Goal: Task Accomplishment & Management: Manage account settings

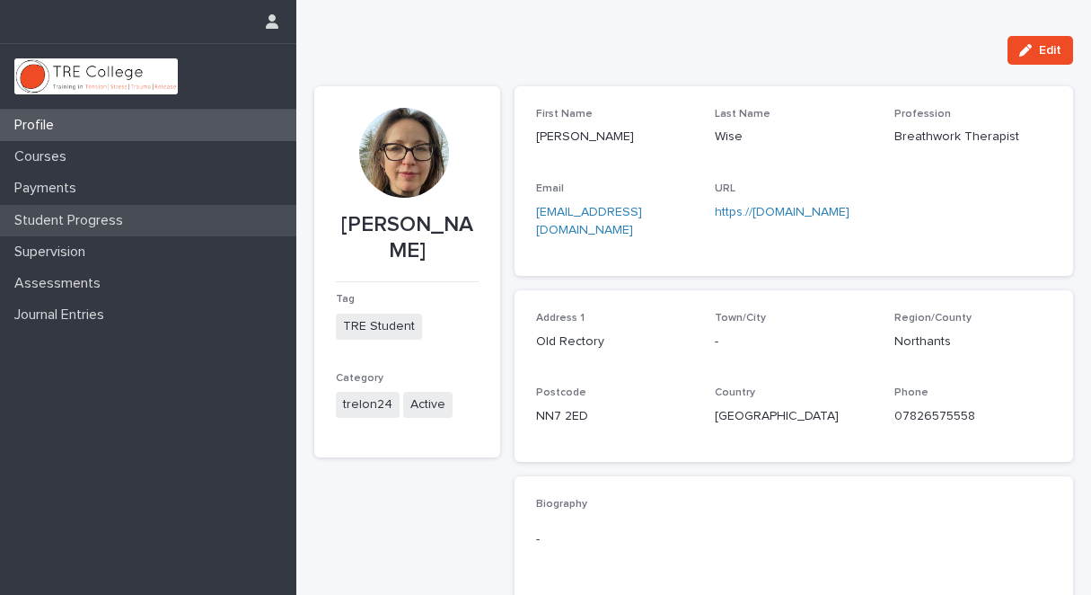
click at [115, 218] on p "Student Progress" at bounding box center [72, 220] width 130 height 17
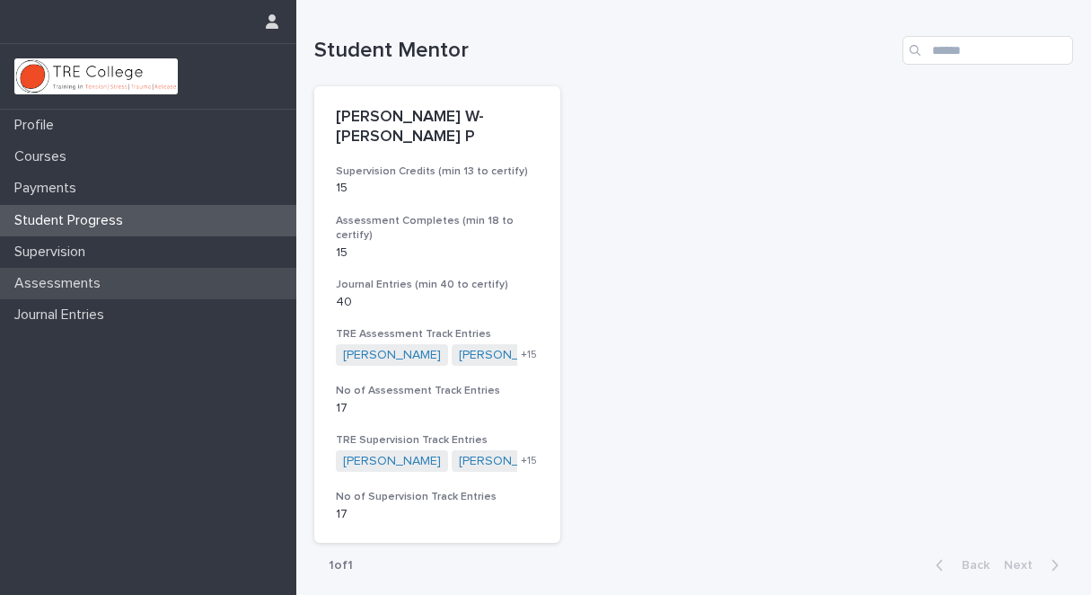
click at [84, 281] on p "Assessments" at bounding box center [61, 283] width 108 height 17
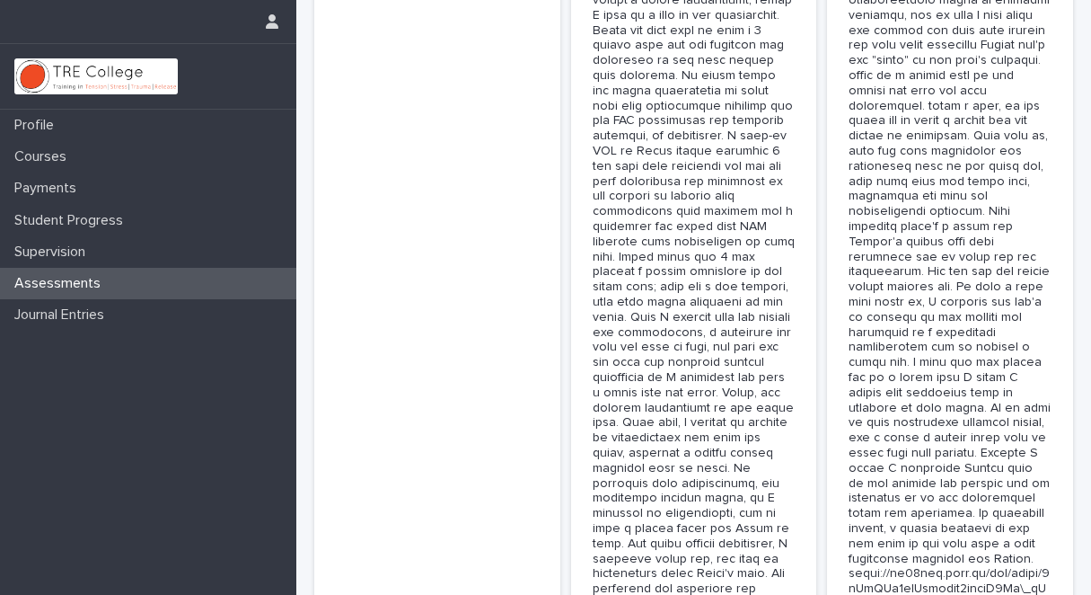
scroll to position [6398, 0]
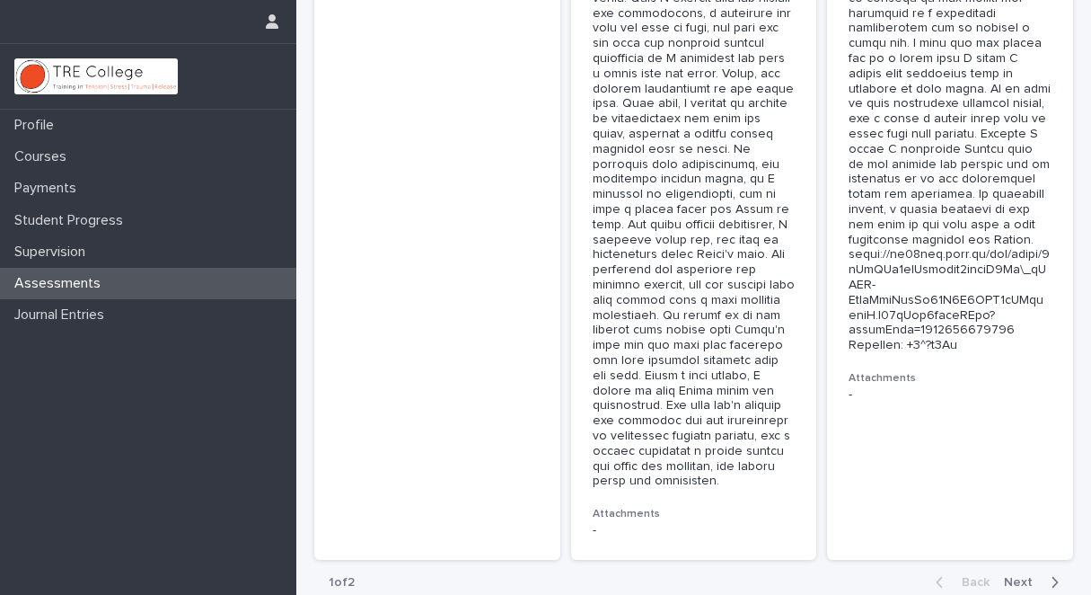
click at [1051, 574] on icon "button" at bounding box center [1055, 582] width 8 height 16
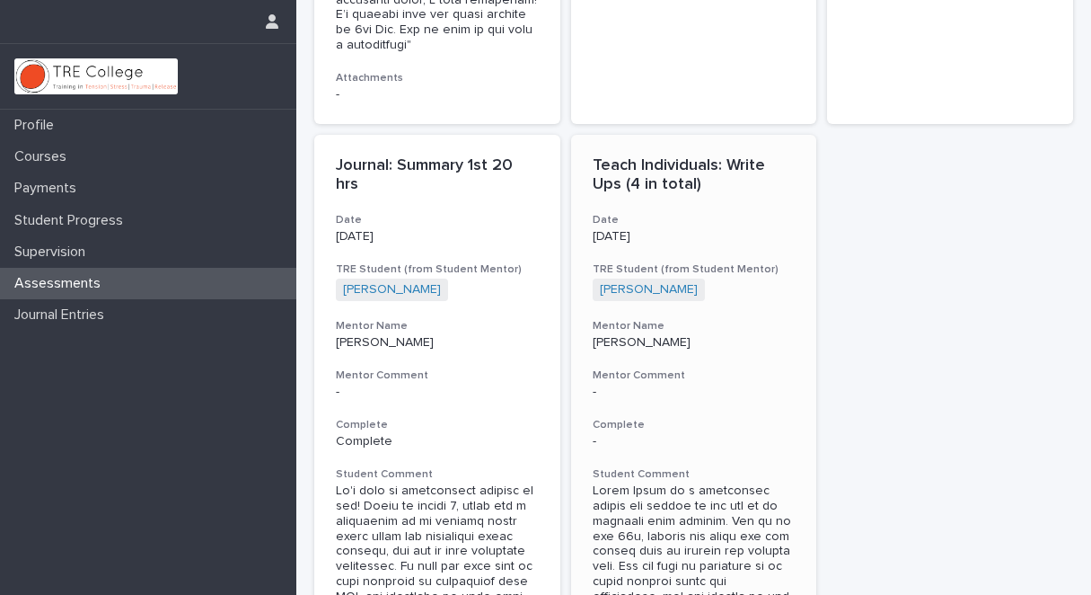
scroll to position [2286, 0]
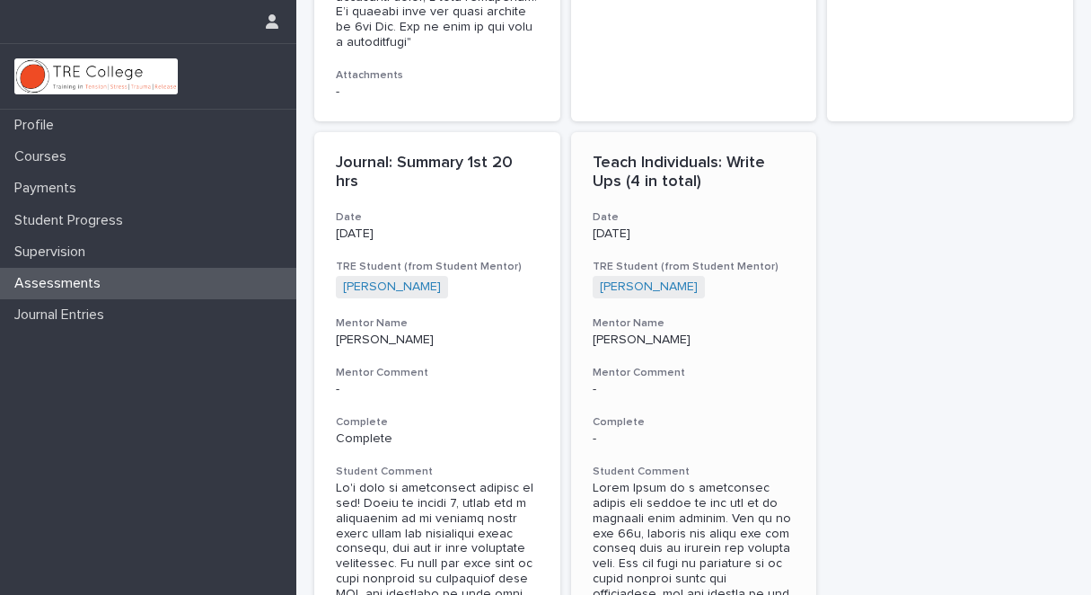
click at [604, 415] on h3 "Complete" at bounding box center [694, 422] width 203 height 14
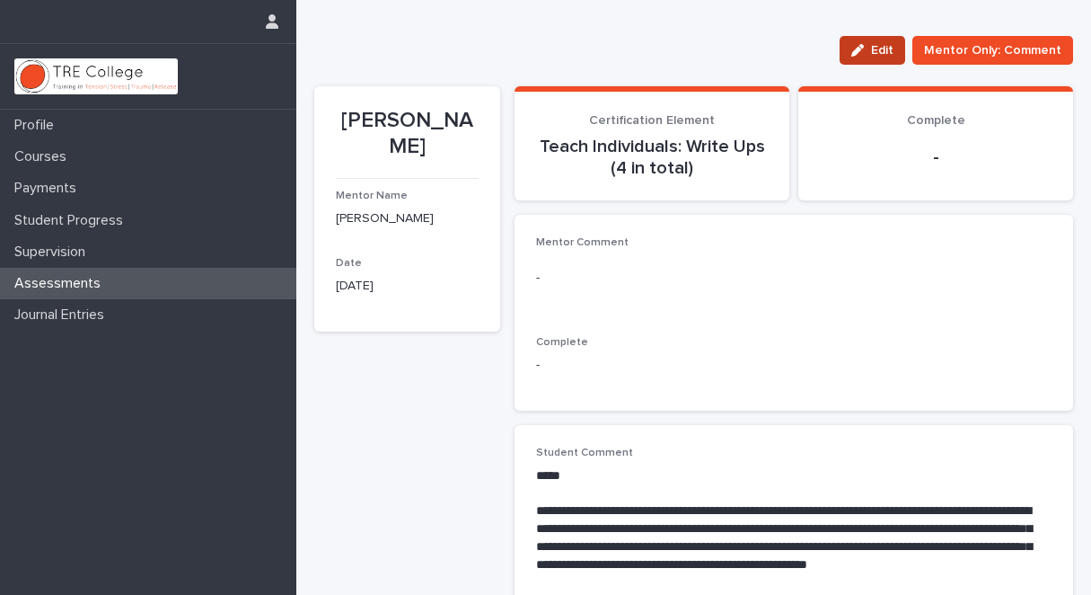
click at [873, 42] on button "Edit" at bounding box center [873, 50] width 66 height 29
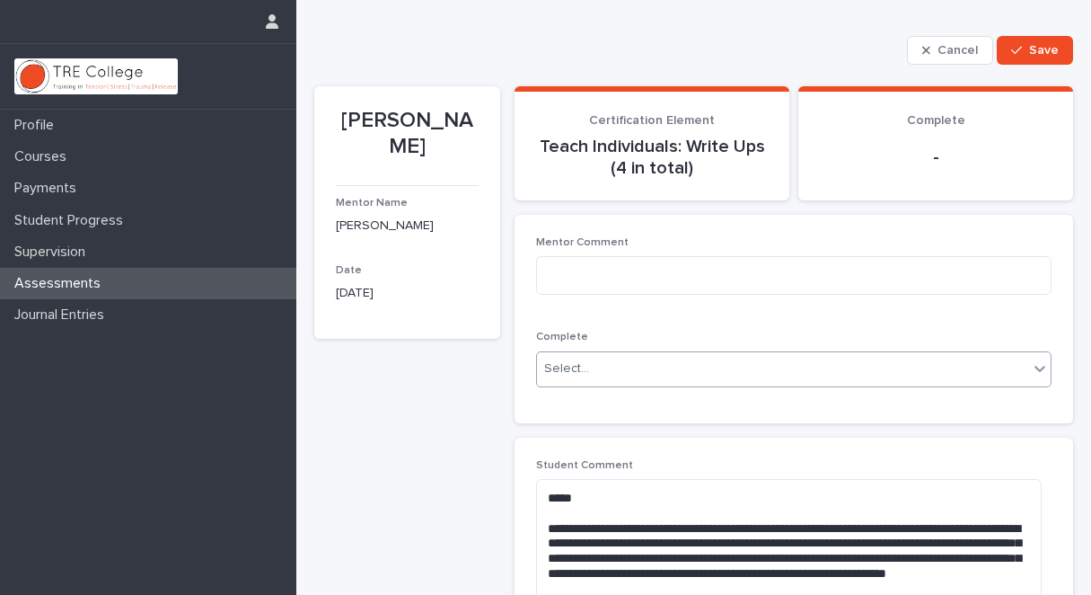
click at [1033, 366] on icon at bounding box center [1040, 368] width 18 height 18
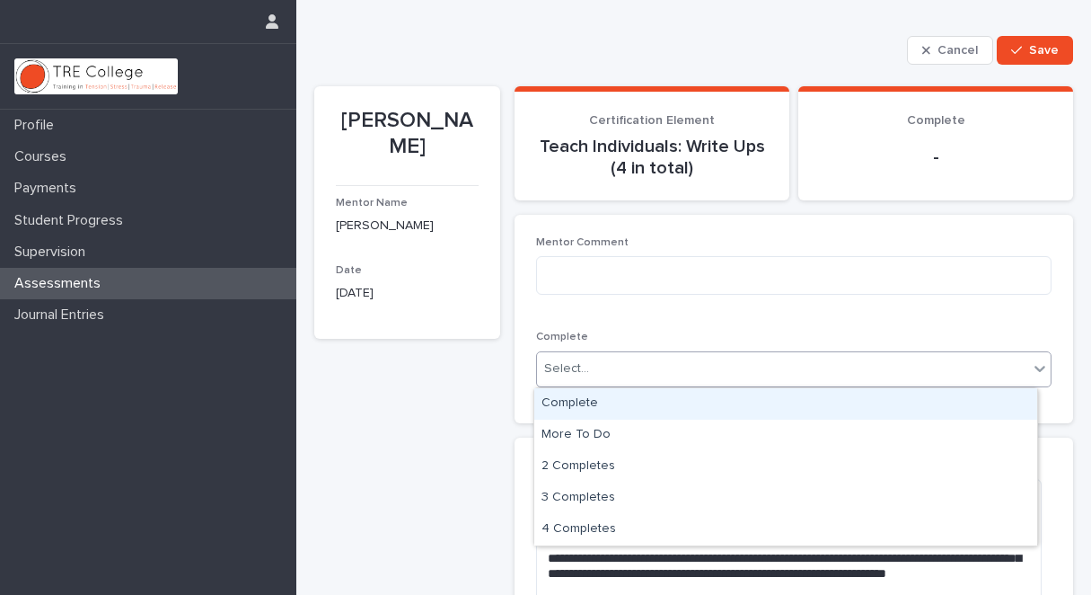
click at [839, 402] on div "Complete" at bounding box center [785, 403] width 503 height 31
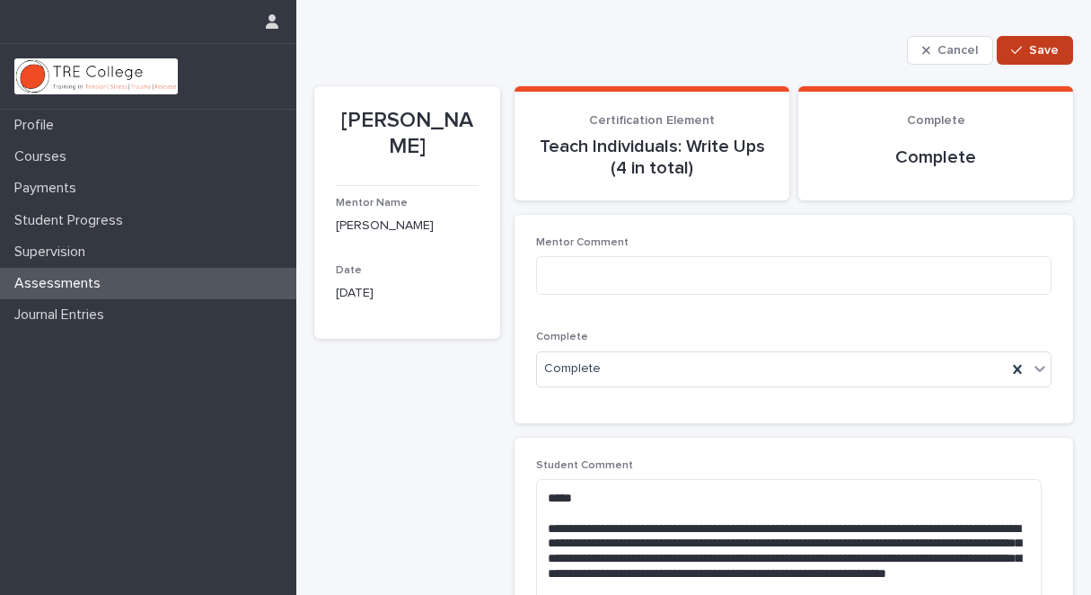
click at [1029, 46] on span "Save" at bounding box center [1044, 50] width 30 height 13
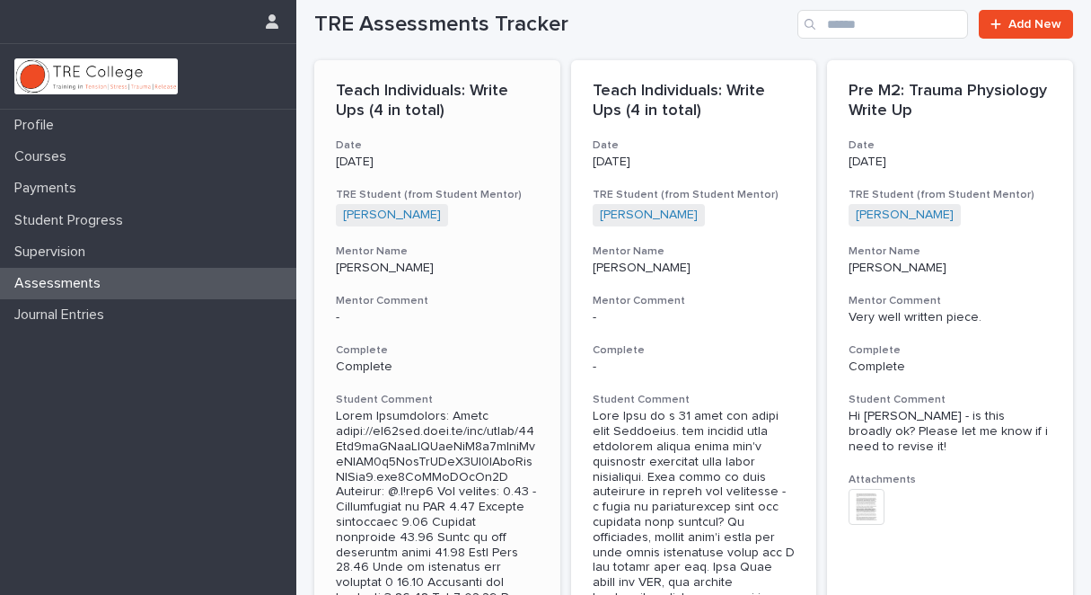
scroll to position [28, 0]
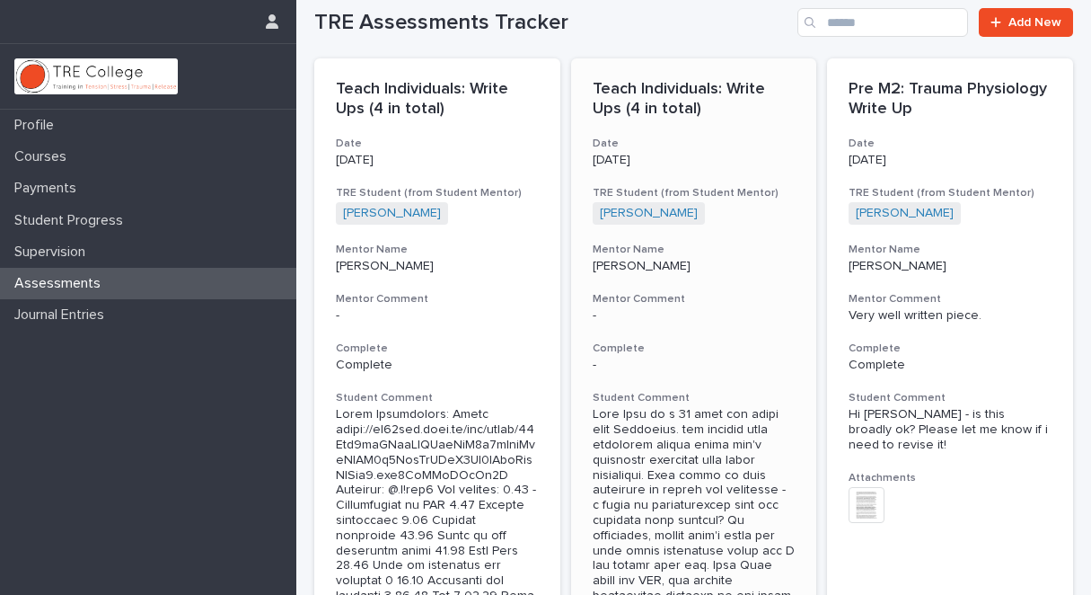
click at [593, 362] on p "-" at bounding box center [694, 364] width 203 height 15
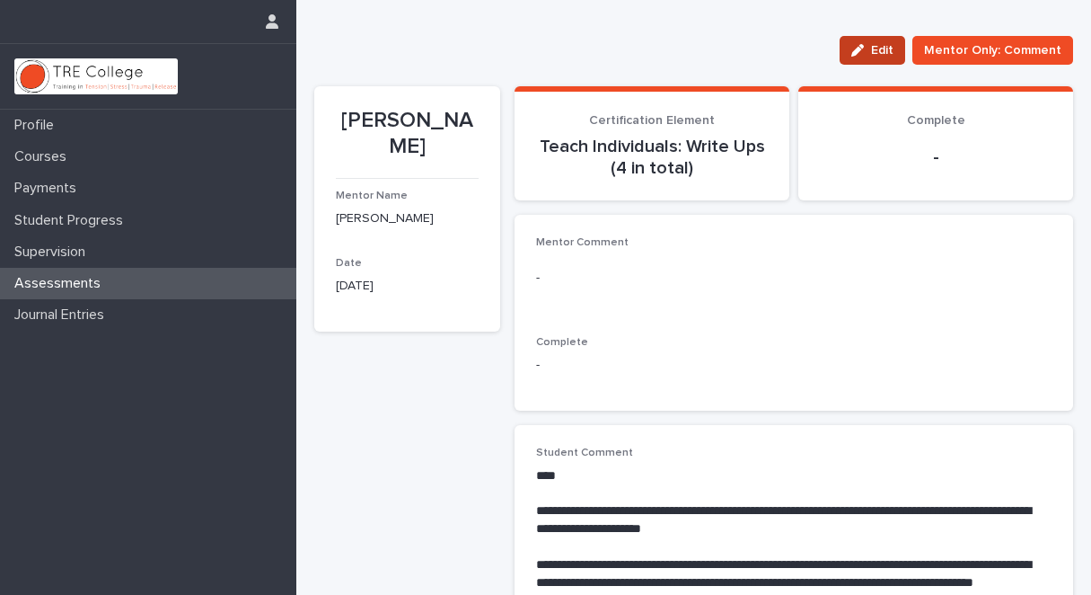
click at [879, 49] on span "Edit" at bounding box center [882, 50] width 22 height 13
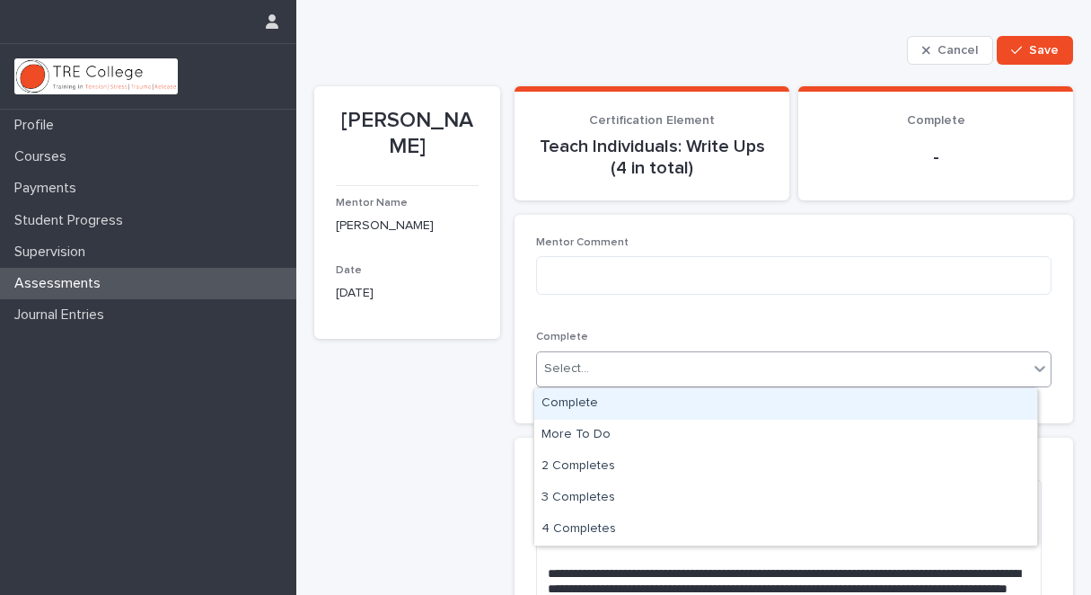
click at [1031, 366] on icon at bounding box center [1040, 368] width 18 height 18
click at [918, 400] on div "Complete" at bounding box center [785, 403] width 503 height 31
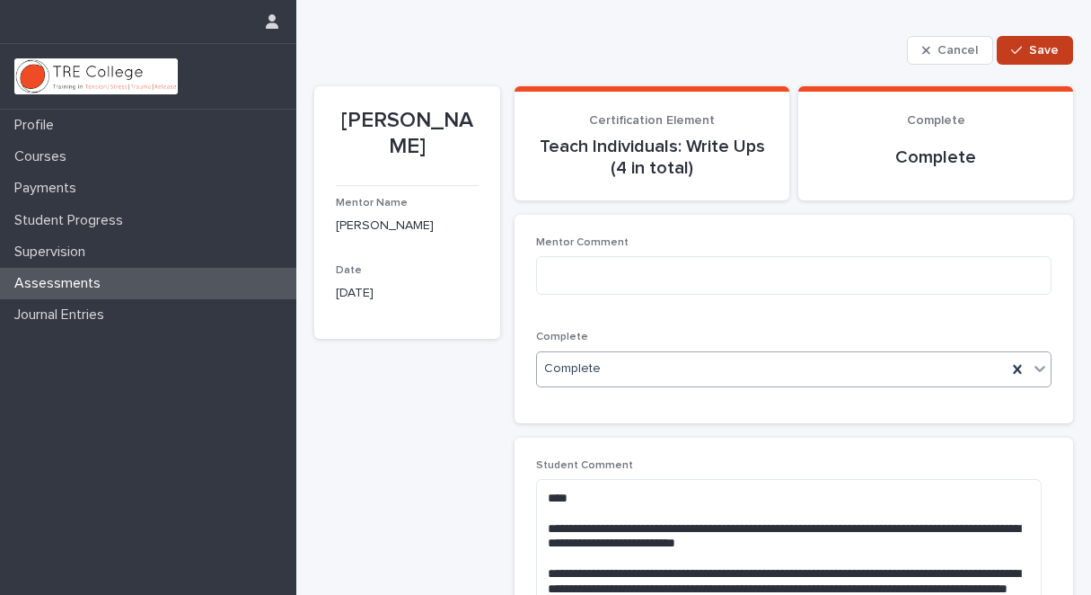
click at [1033, 50] on span "Save" at bounding box center [1044, 50] width 30 height 13
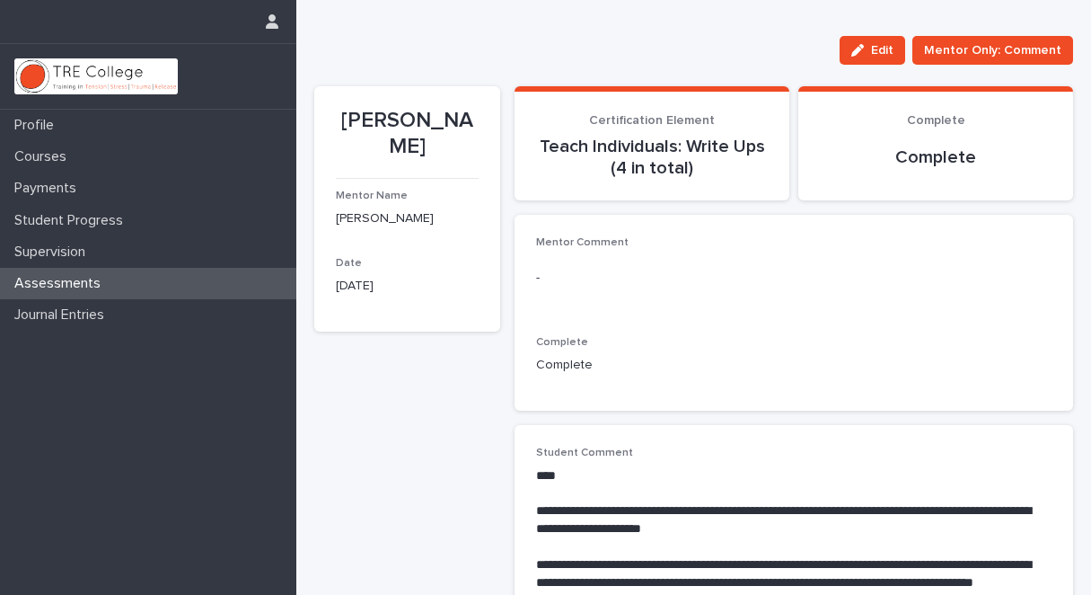
click at [201, 281] on div "Assessments" at bounding box center [148, 283] width 296 height 31
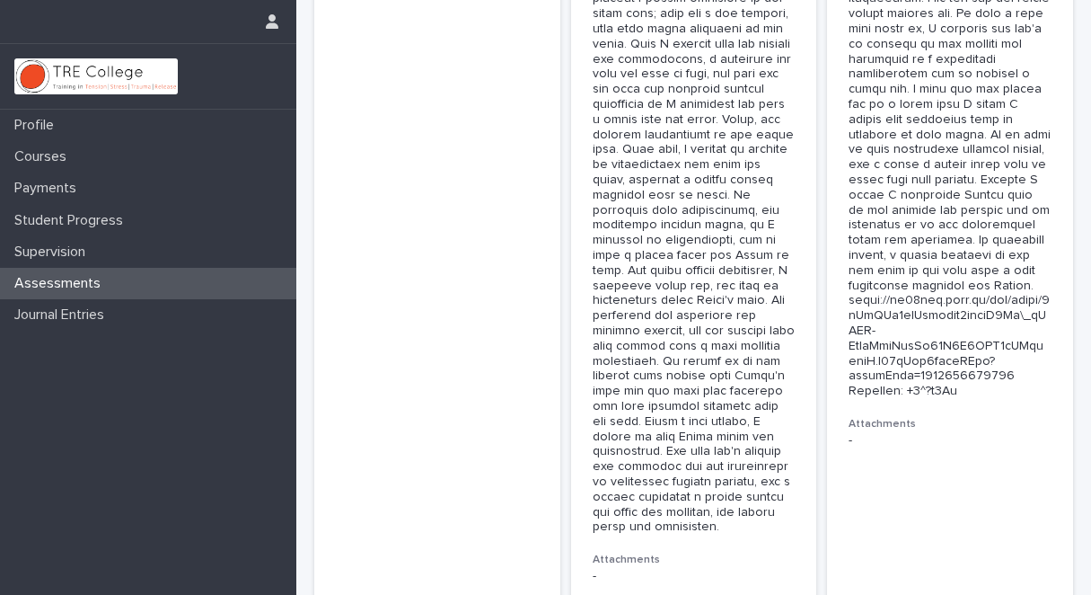
scroll to position [6358, 0]
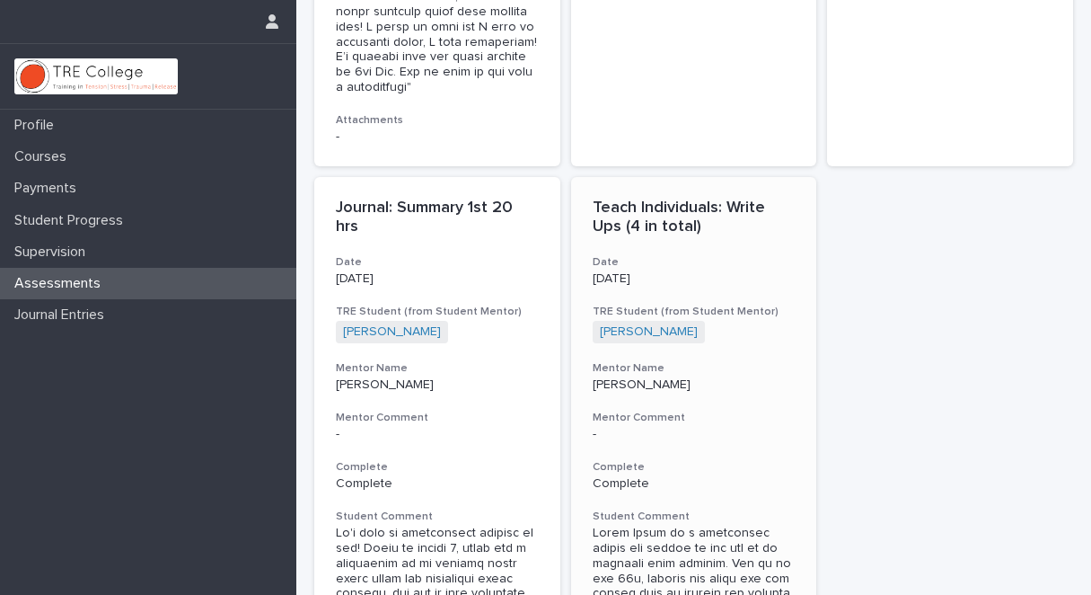
scroll to position [2249, 0]
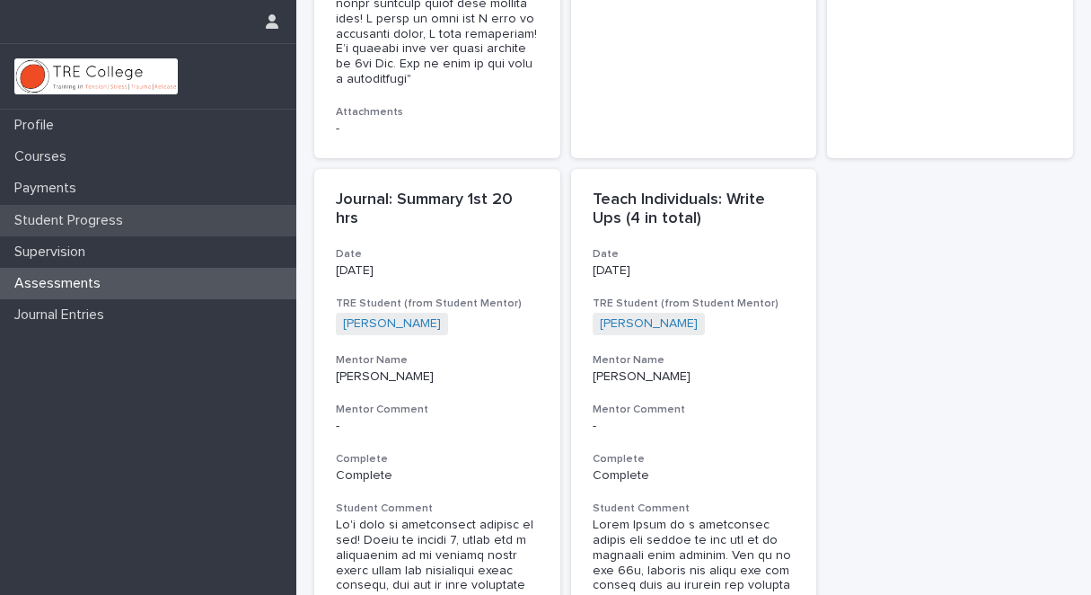
click at [110, 219] on p "Student Progress" at bounding box center [72, 220] width 130 height 17
